Goal: Information Seeking & Learning: Learn about a topic

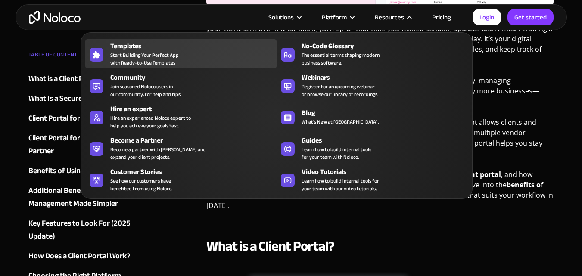
click at [180, 66] on div "Templates Start Building Your Perfect App with Ready-to-Use Templates" at bounding box center [191, 54] width 162 height 26
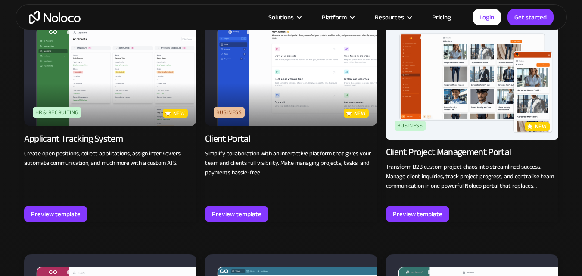
scroll to position [560, 0]
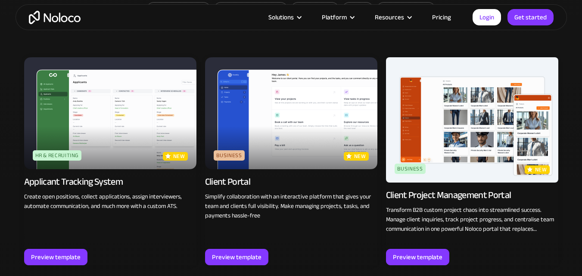
click at [441, 17] on link "Pricing" at bounding box center [441, 17] width 41 height 11
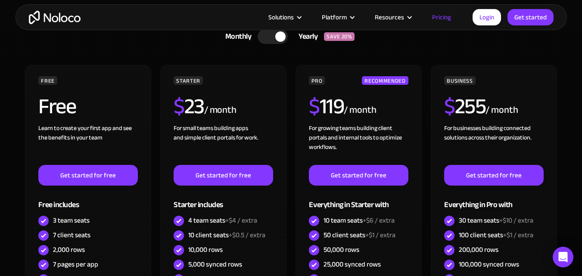
scroll to position [259, 0]
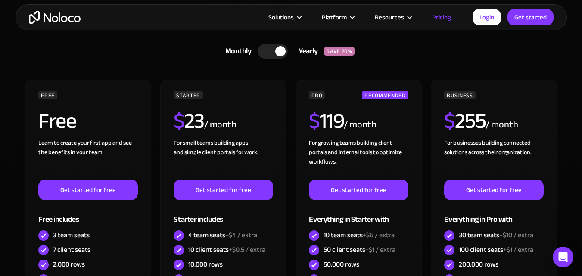
click at [267, 51] on div at bounding box center [273, 51] width 30 height 15
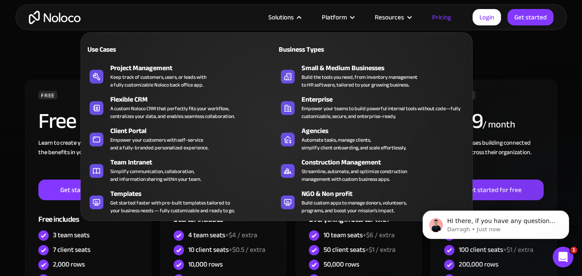
scroll to position [0, 0]
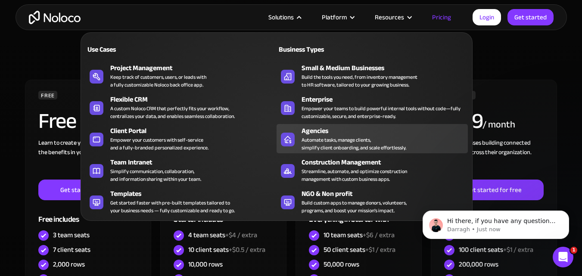
click at [321, 148] on div "Automate tasks, manage clients, simplify client onboarding, and scale effortles…" at bounding box center [354, 144] width 105 height 16
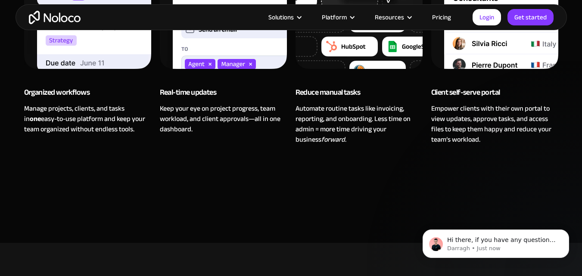
scroll to position [690, 0]
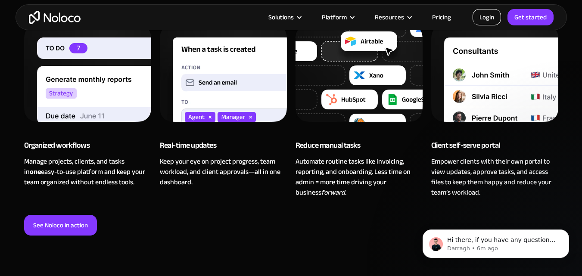
click at [480, 18] on link "Login" at bounding box center [487, 17] width 28 height 16
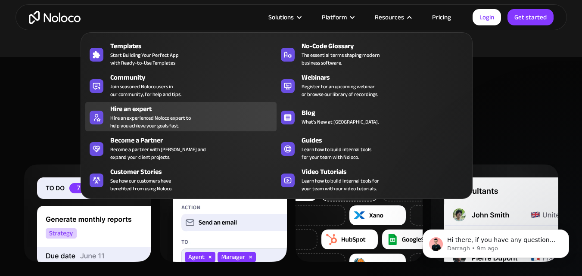
scroll to position [431, 0]
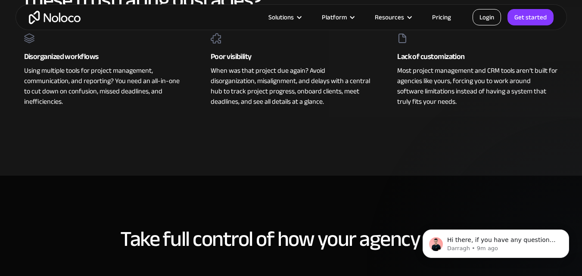
click at [481, 19] on link "Login" at bounding box center [487, 17] width 28 height 16
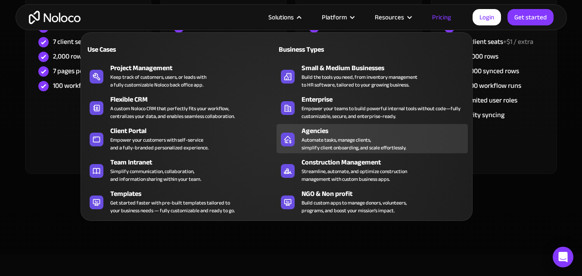
scroll to position [474, 0]
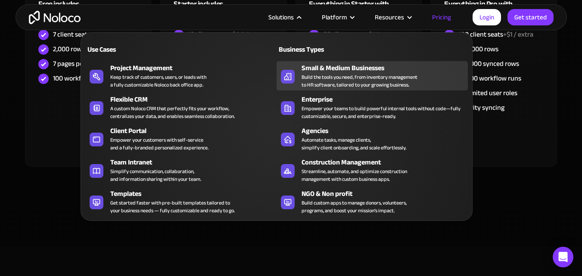
click at [325, 87] on div "Build the tools you need, from inventory management to HR software, tailored to…" at bounding box center [360, 81] width 116 height 16
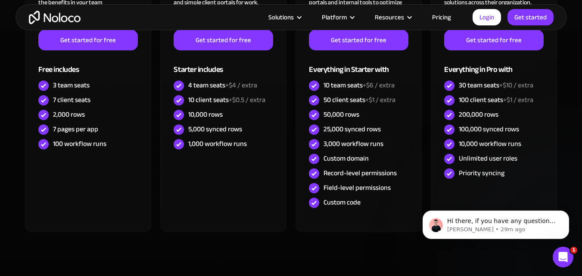
scroll to position [2543, 0]
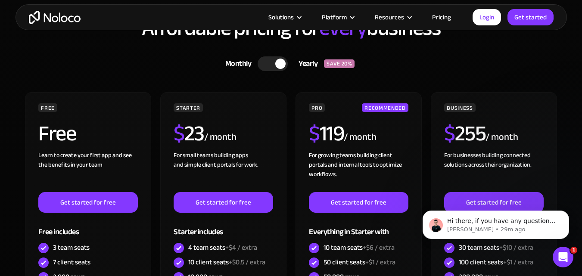
click at [266, 64] on div at bounding box center [273, 63] width 30 height 15
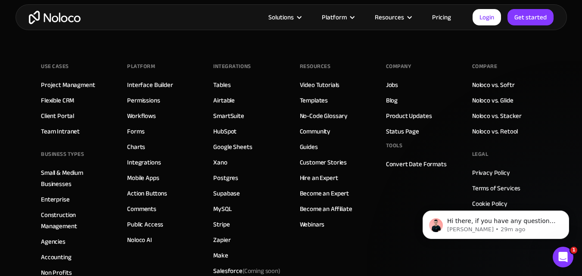
scroll to position [4267, 0]
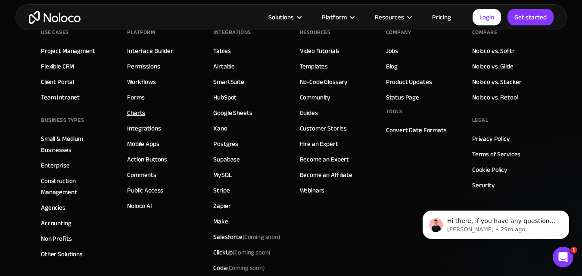
click at [131, 107] on link "Charts" at bounding box center [136, 112] width 18 height 11
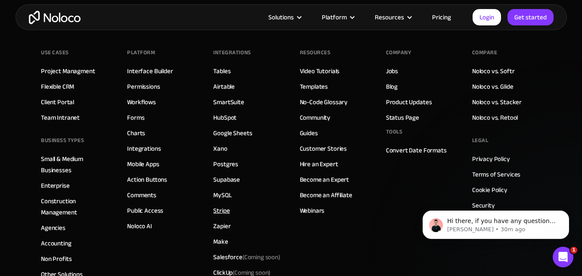
scroll to position [2974, 0]
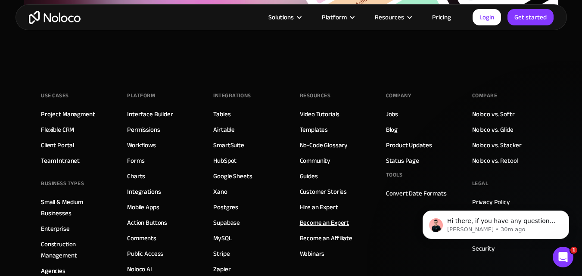
click at [341, 225] on link "Become an Expert" at bounding box center [325, 222] width 50 height 11
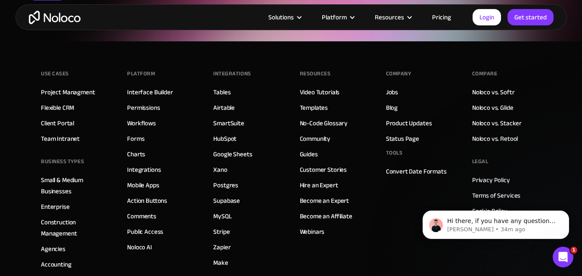
scroll to position [3318, 0]
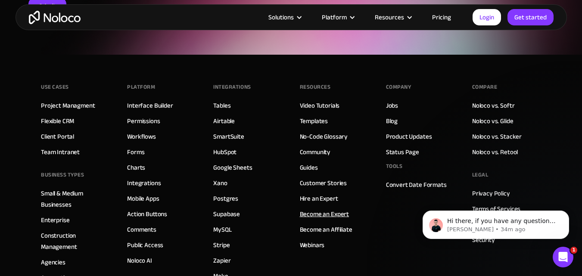
click at [311, 215] on link "Become an Expert" at bounding box center [325, 214] width 50 height 11
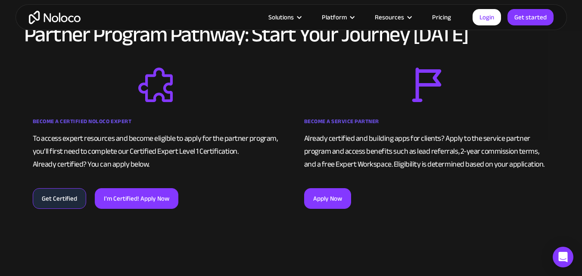
scroll to position [517, 0]
click at [66, 206] on link "Get Certified" at bounding box center [59, 198] width 53 height 21
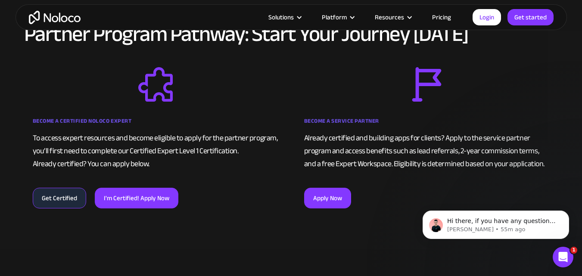
scroll to position [0, 0]
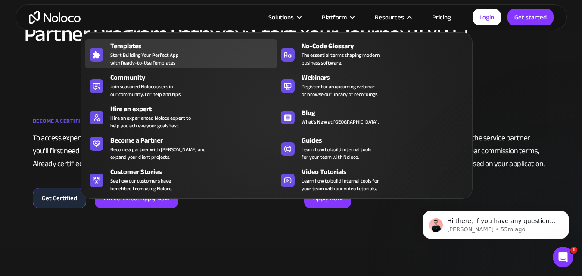
click at [174, 61] on span "Start Building Your Perfect App with Ready-to-Use Templates" at bounding box center [144, 59] width 69 height 16
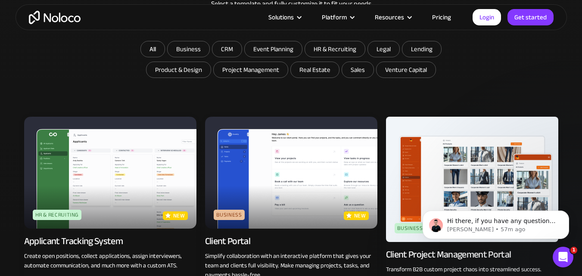
scroll to position [515, 0]
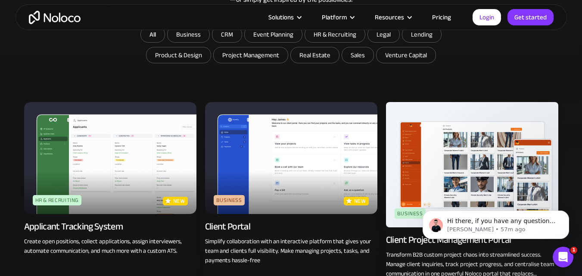
click at [265, 152] on img at bounding box center [291, 158] width 172 height 112
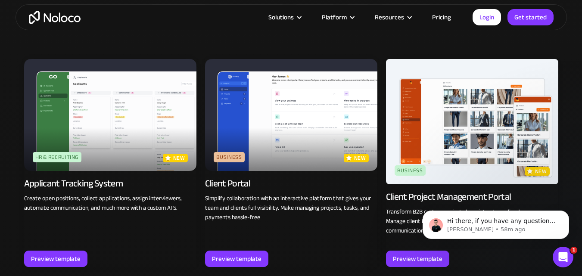
click at [446, 12] on link "Pricing" at bounding box center [441, 17] width 41 height 11
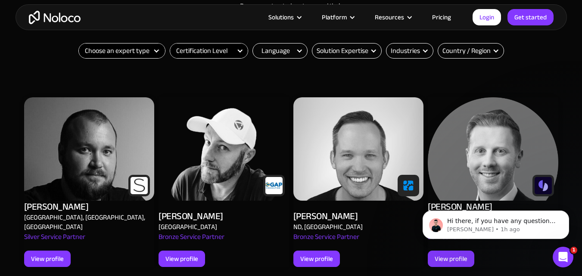
click at [88, 170] on img at bounding box center [89, 148] width 131 height 103
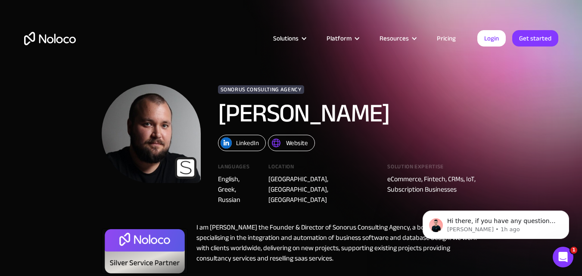
click at [279, 139] on img at bounding box center [276, 142] width 11 height 11
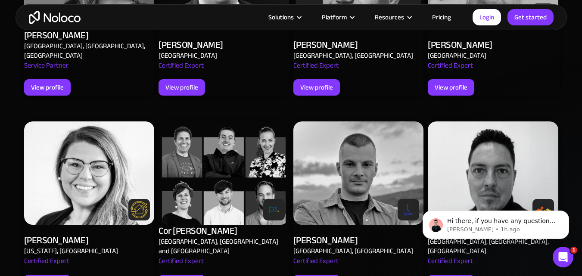
scroll to position [905, 0]
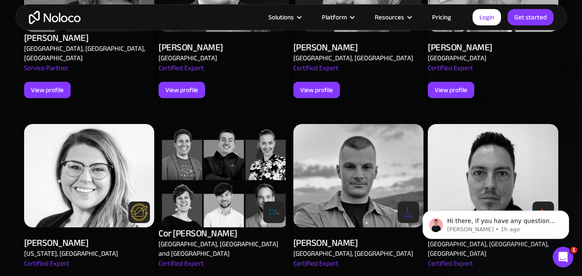
click at [339, 159] on img at bounding box center [358, 175] width 131 height 103
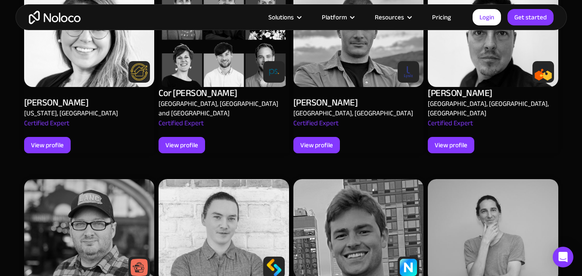
scroll to position [1077, 0]
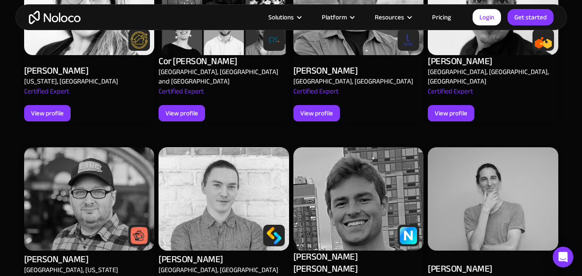
click at [242, 189] on img at bounding box center [224, 198] width 131 height 103
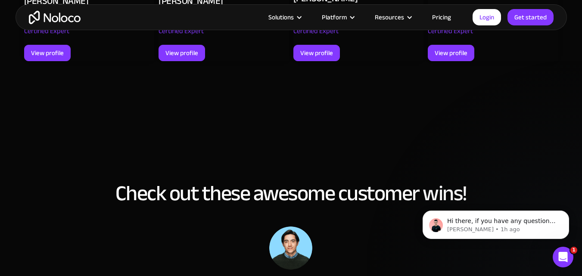
scroll to position [1164, 0]
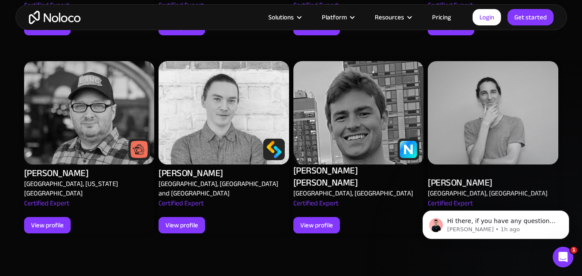
click at [357, 93] on img at bounding box center [358, 112] width 131 height 103
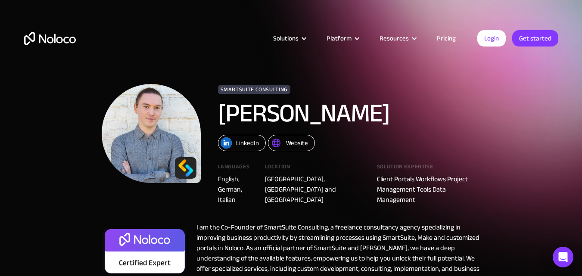
click at [281, 139] on img at bounding box center [276, 142] width 11 height 11
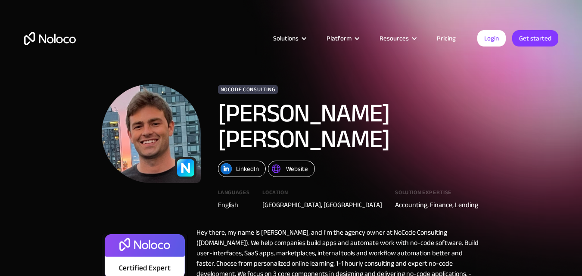
click at [295, 163] on div "Website" at bounding box center [297, 168] width 22 height 11
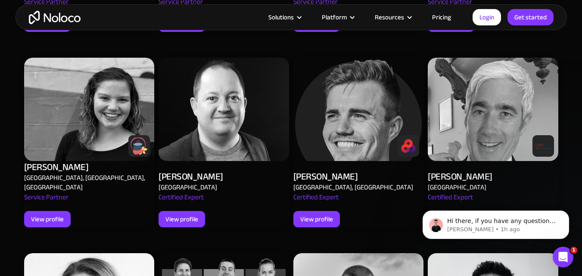
scroll to position [948, 0]
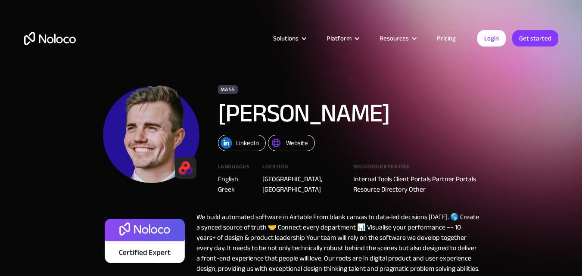
click at [274, 148] on img at bounding box center [276, 142] width 11 height 11
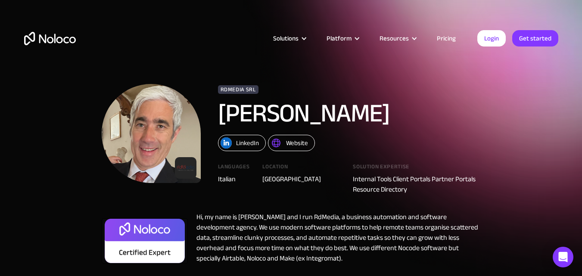
click at [300, 143] on div "Website" at bounding box center [297, 142] width 22 height 11
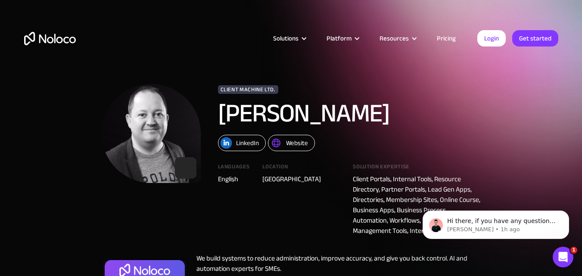
click at [301, 144] on div "Website" at bounding box center [297, 142] width 22 height 11
click at [284, 147] on link "Website" at bounding box center [291, 143] width 47 height 16
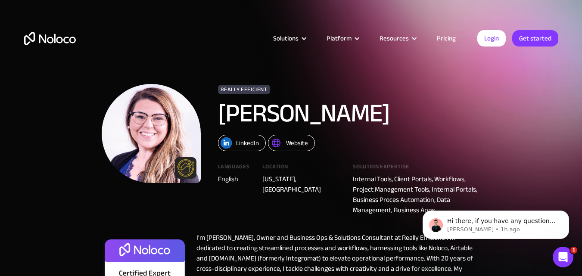
click at [299, 138] on div "Website" at bounding box center [297, 142] width 22 height 11
